Goal: Task Accomplishment & Management: Manage account settings

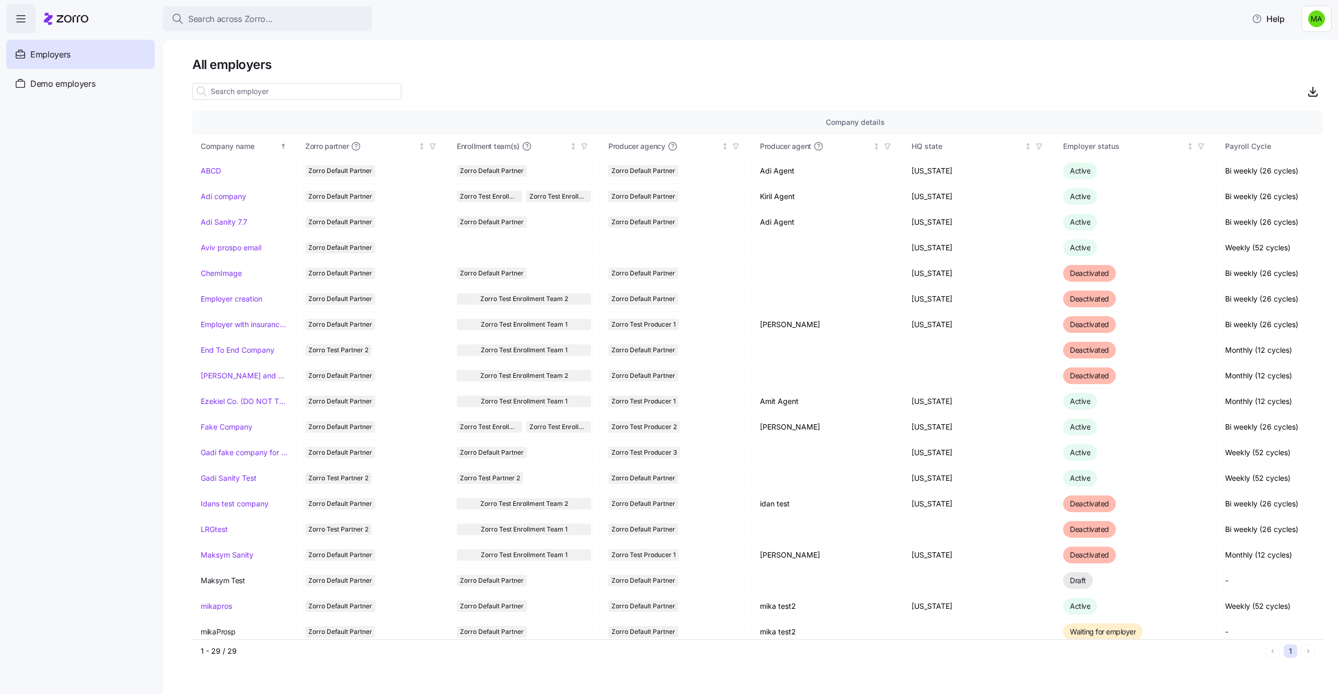
click at [1308, 27] on html "Search across Zorro... Help Employers Demo employers Prospects Demo prospects A…" at bounding box center [669, 344] width 1338 height 688
click at [1296, 59] on div "Log out" at bounding box center [1289, 64] width 41 height 12
